Goal: Communication & Community: Answer question/provide support

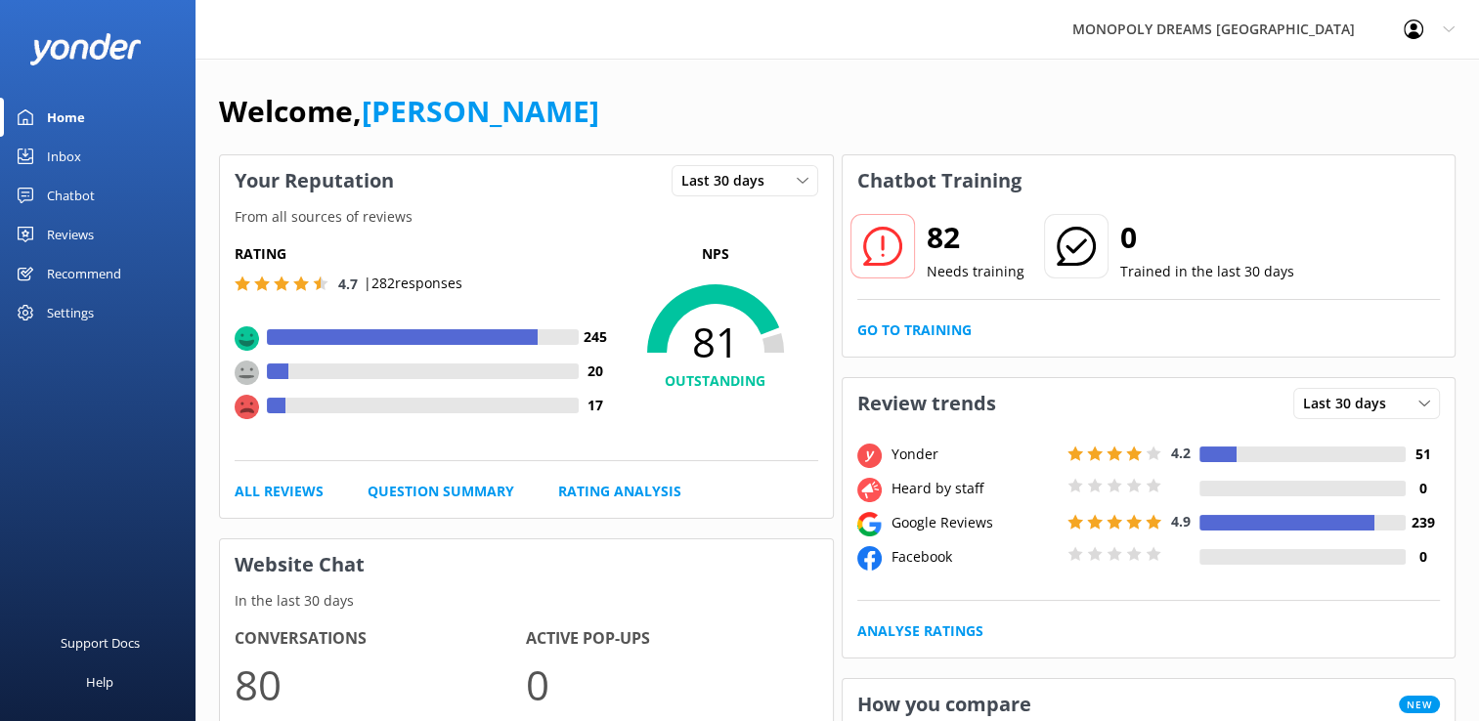
click at [97, 152] on link "Inbox" at bounding box center [98, 156] width 196 height 39
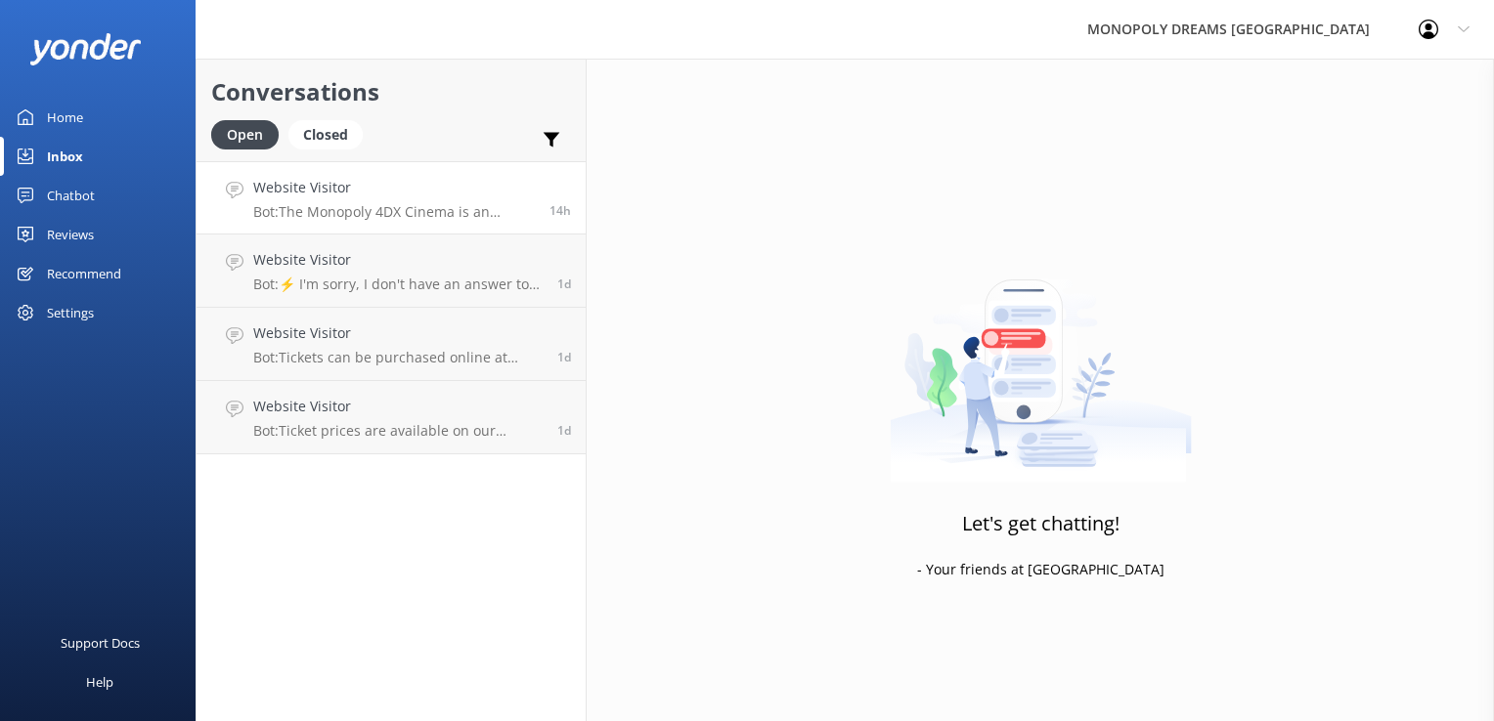
click at [368, 194] on h4 "Website Visitor" at bounding box center [394, 188] width 282 height 22
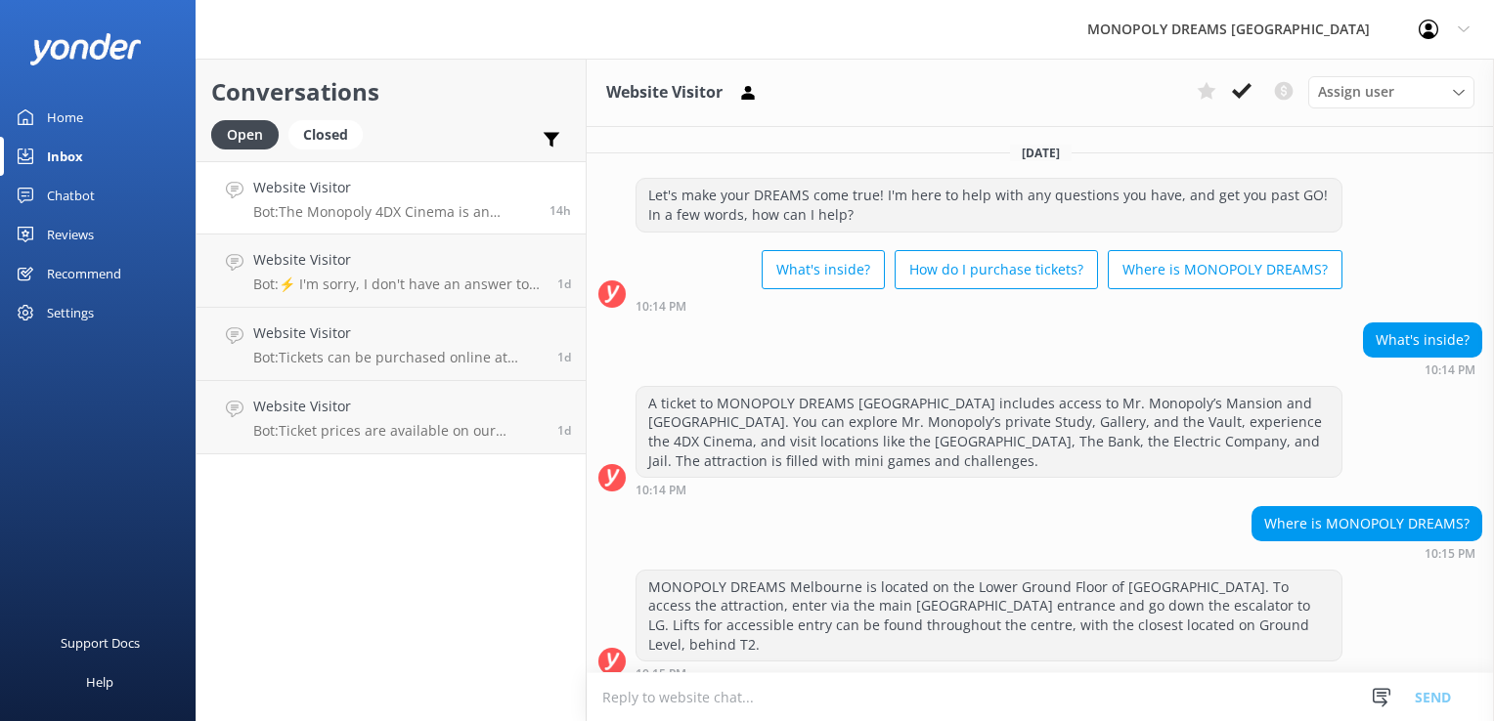
click at [85, 110] on link "Home" at bounding box center [98, 117] width 196 height 39
